Goal: Task Accomplishment & Management: Use online tool/utility

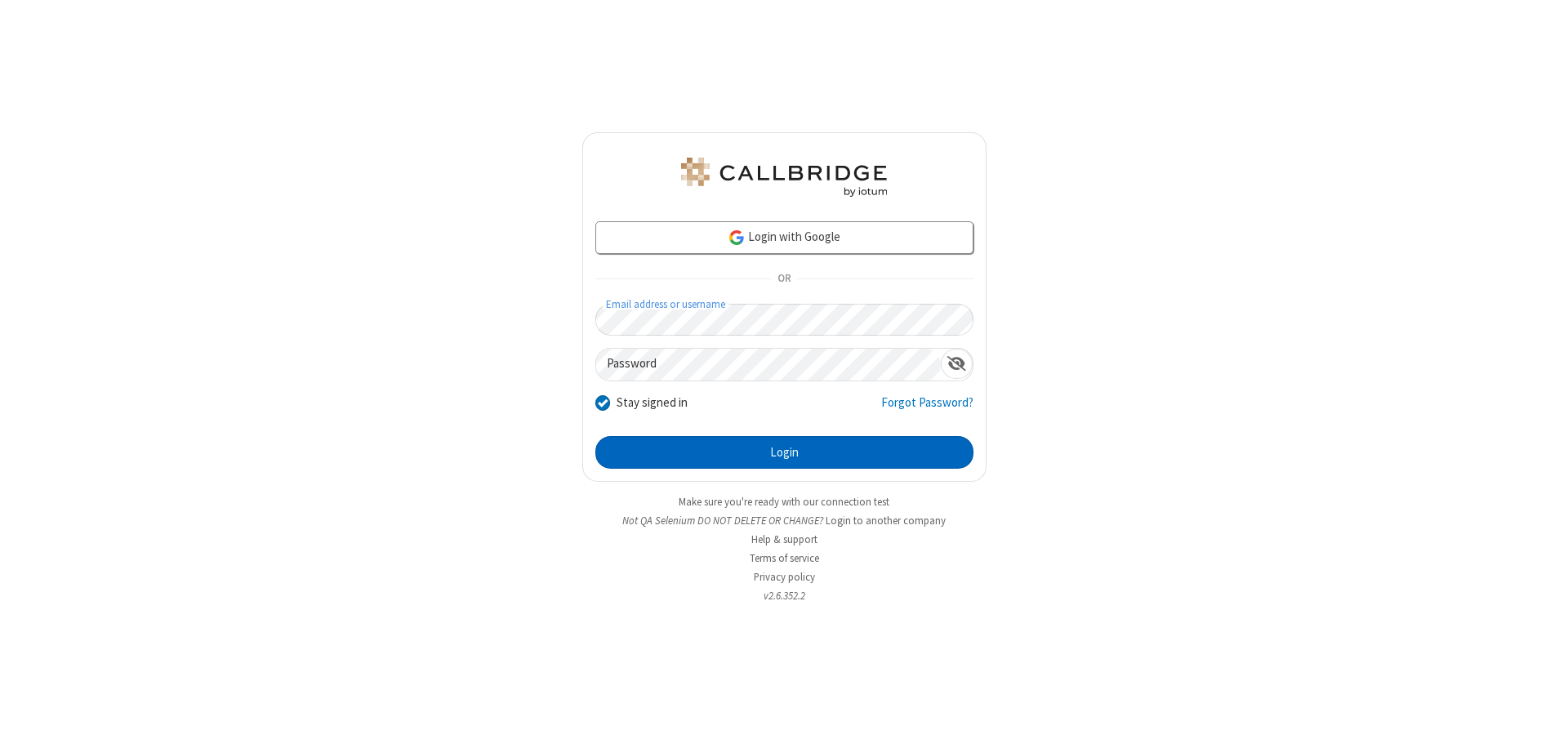
click at [784, 453] on button "Login" at bounding box center [784, 452] width 378 height 32
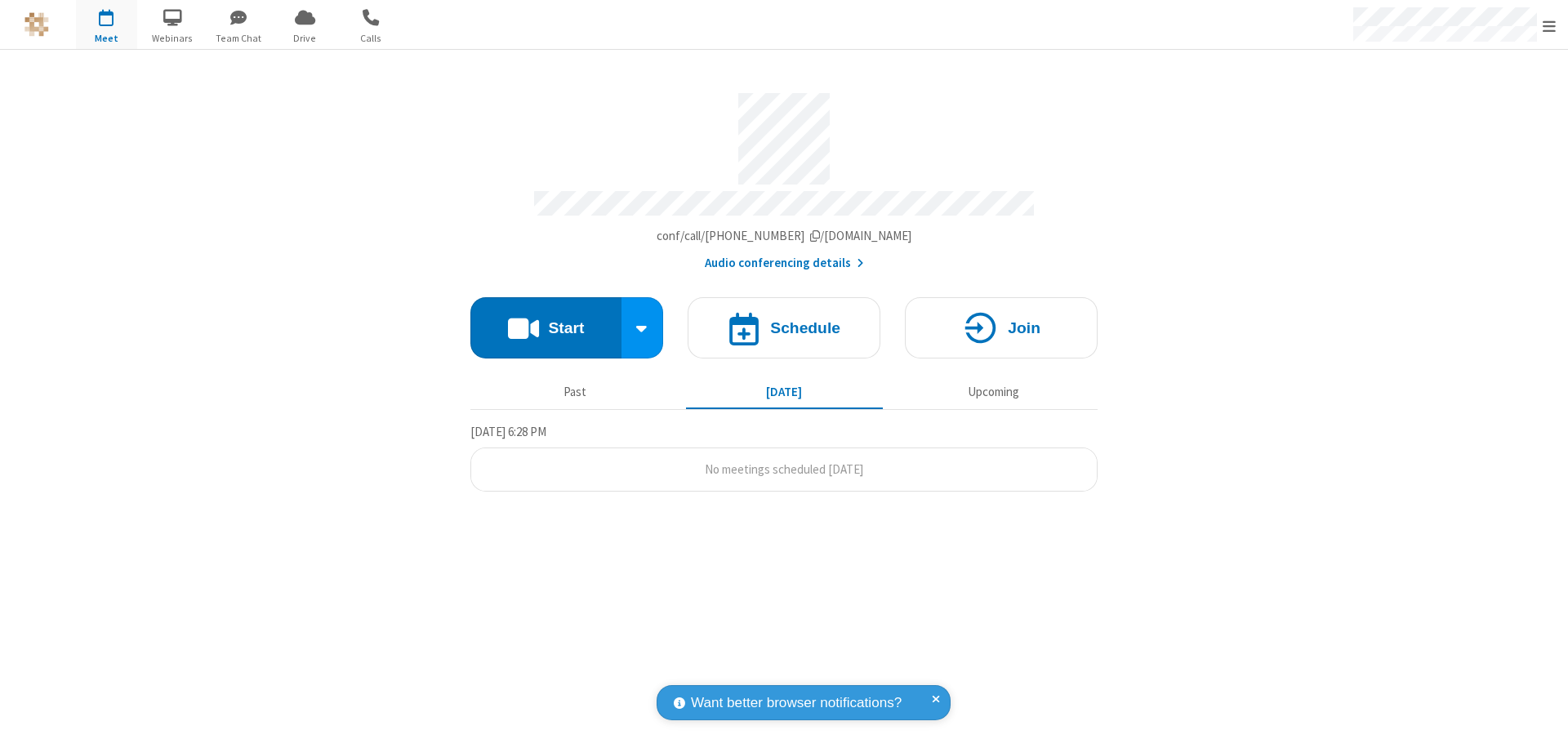
click at [545, 320] on button "Start" at bounding box center [545, 328] width 151 height 61
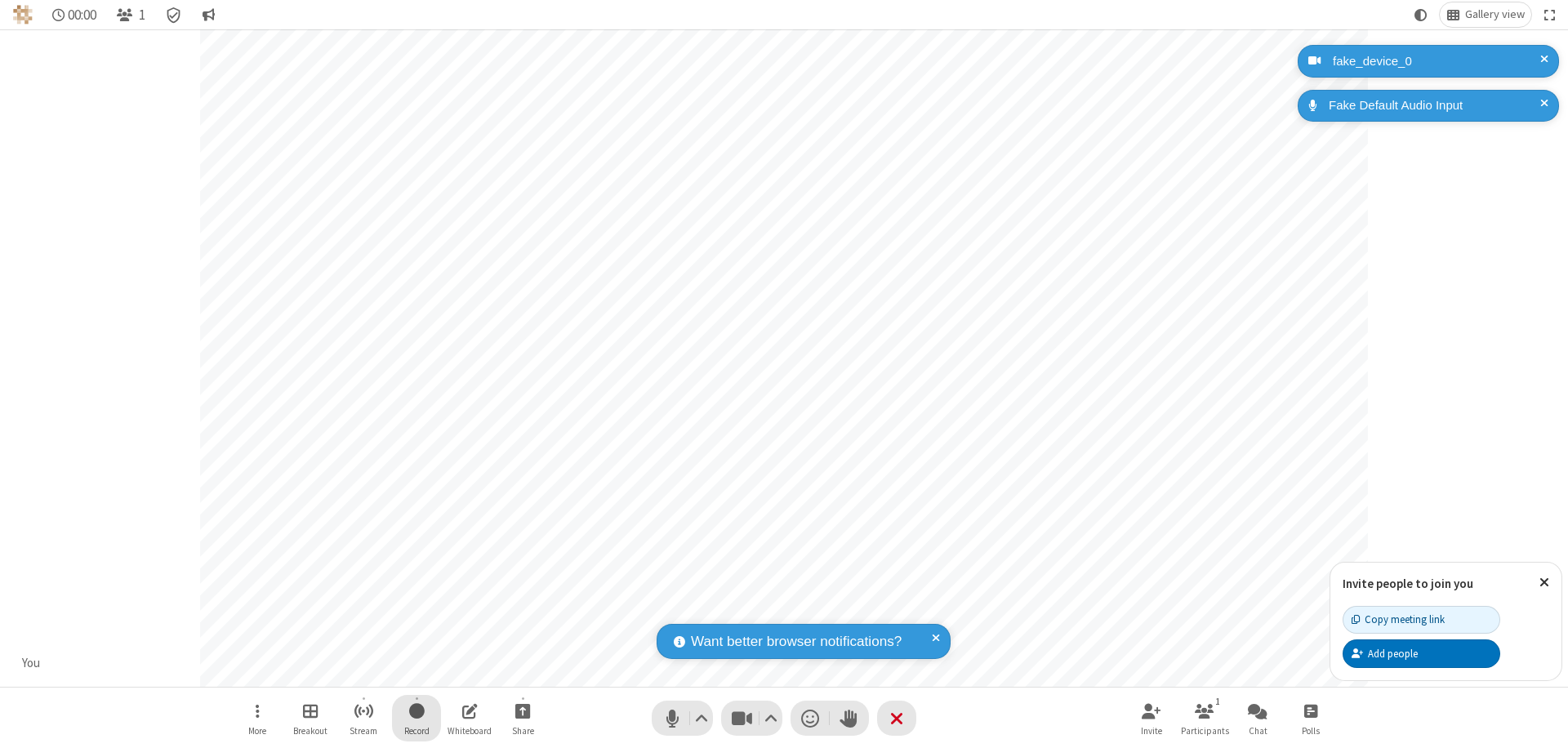
click at [416, 718] on span "Start recording" at bounding box center [417, 710] width 16 height 20
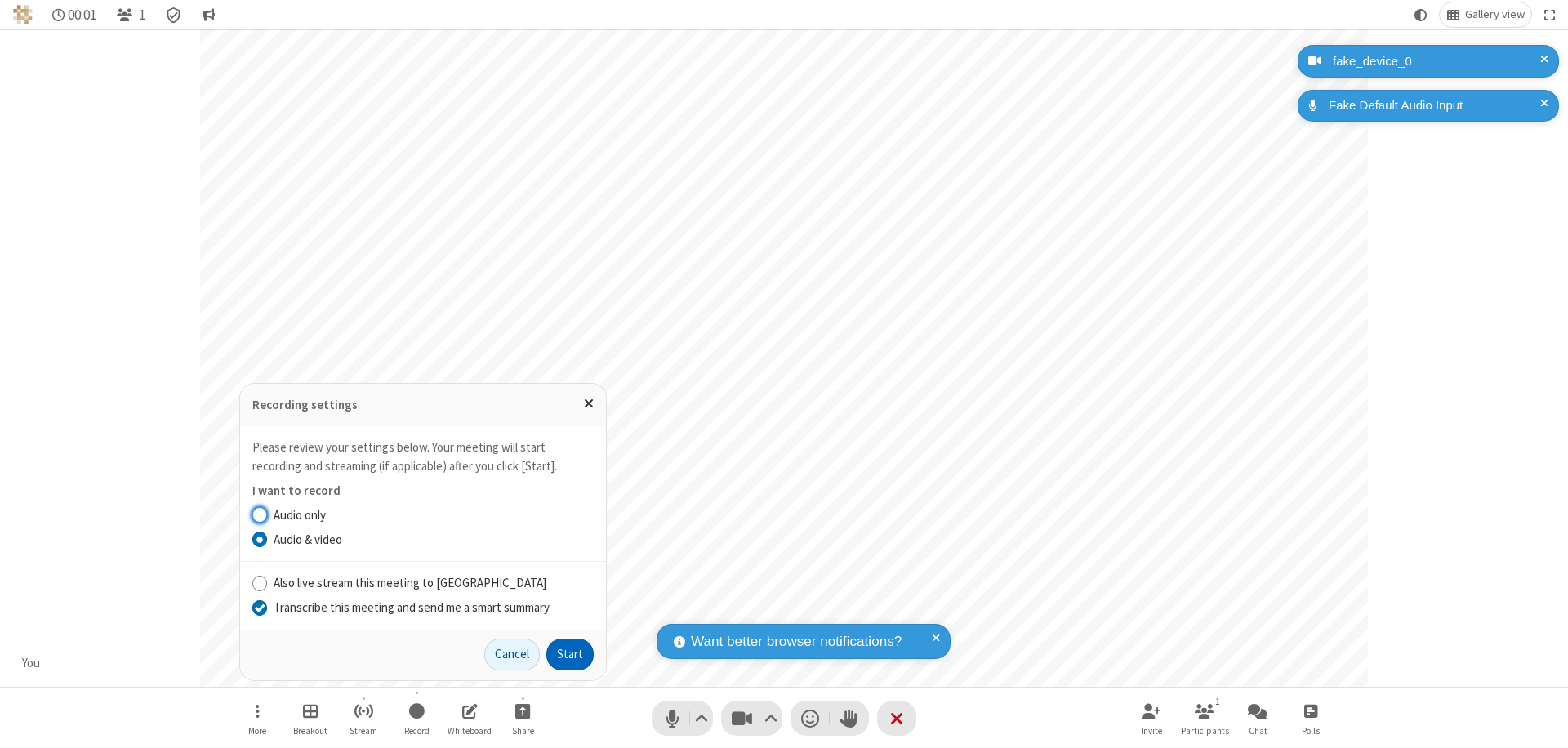
click at [258, 607] on input "Transcribe this meeting and send me a smart summary" at bounding box center [260, 608] width 16 height 18
click at [569, 654] on button "Start" at bounding box center [569, 654] width 48 height 32
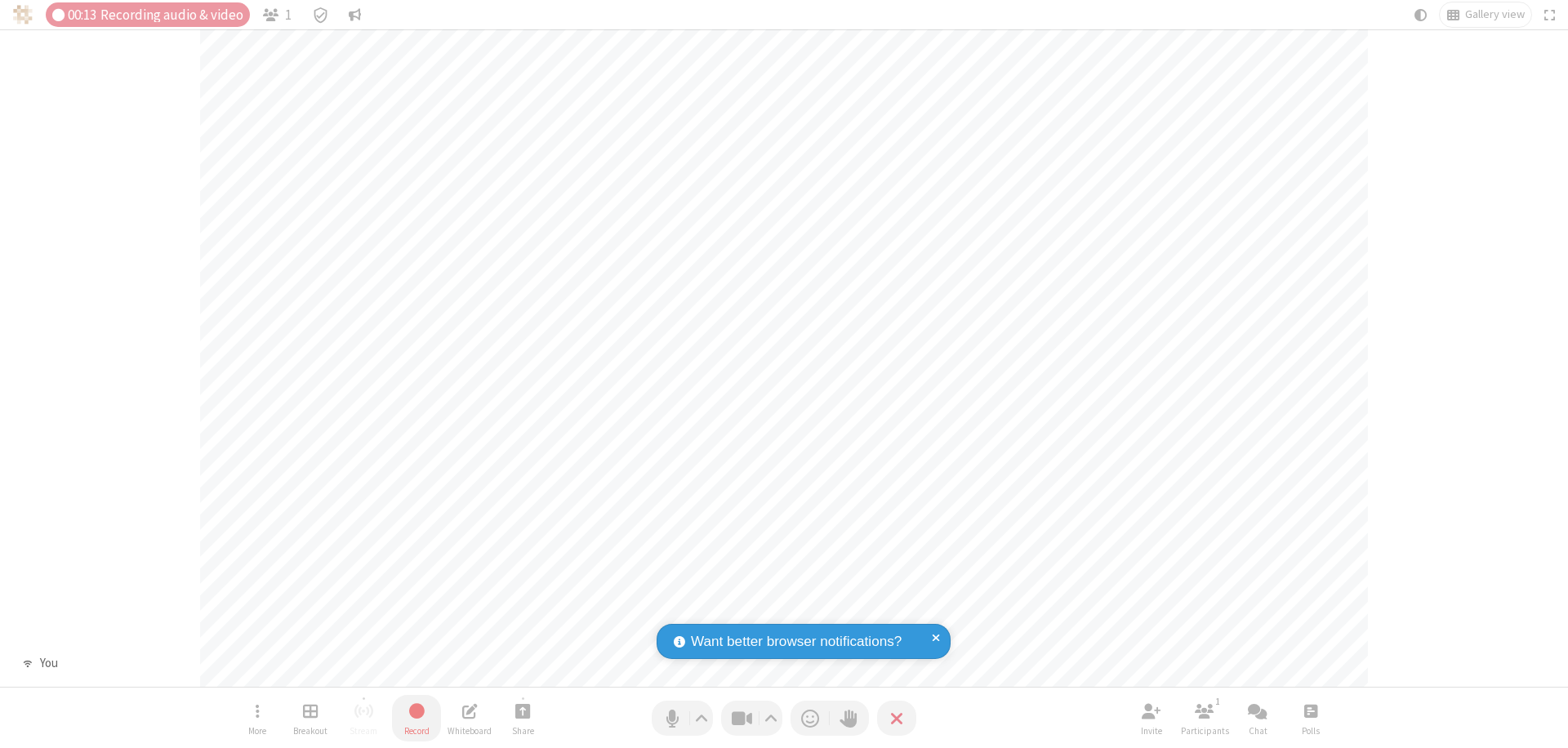
click at [416, 718] on span "Stop recording" at bounding box center [416, 710] width 19 height 20
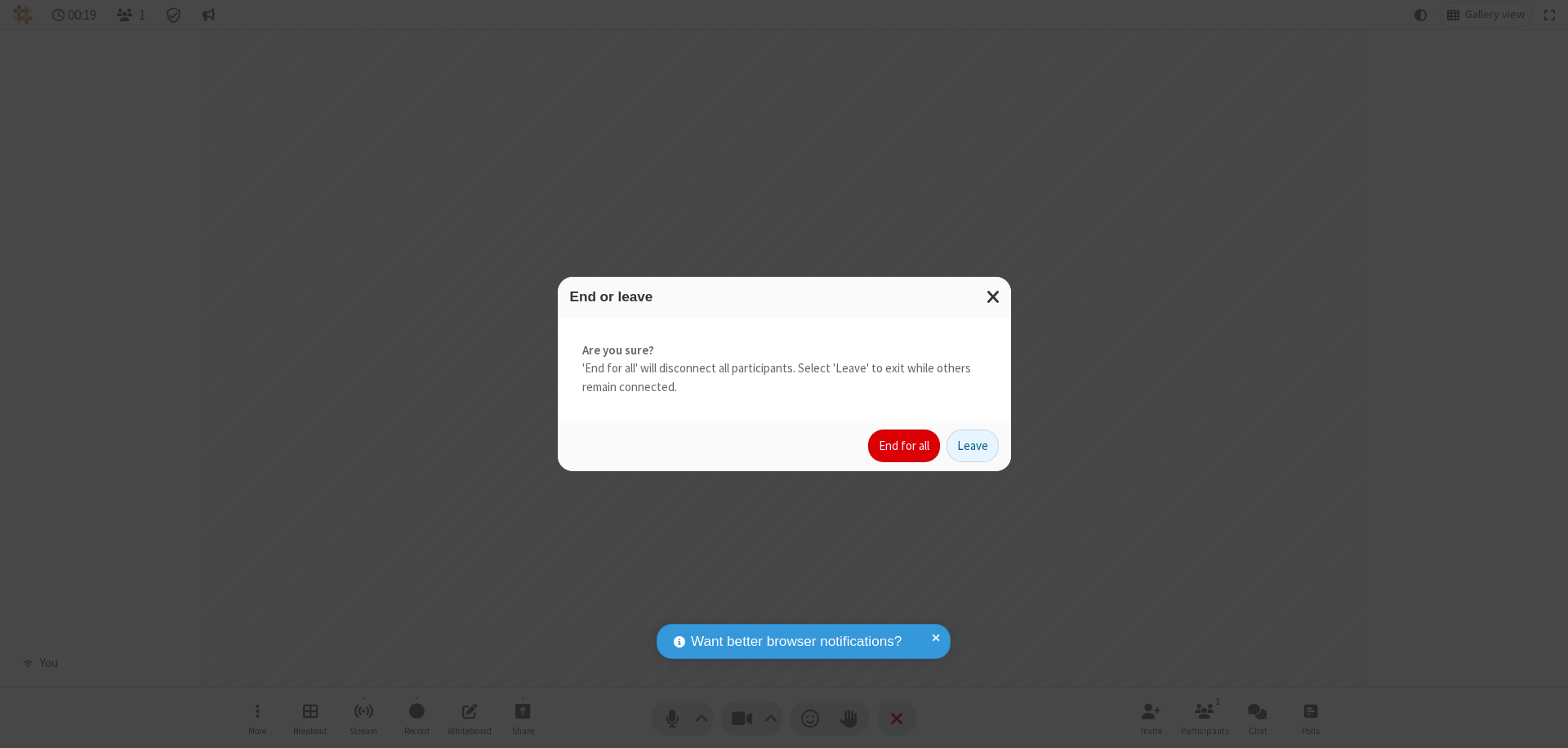
click at [905, 446] on button "End for all" at bounding box center [904, 445] width 72 height 32
